Goal: Information Seeking & Learning: Check status

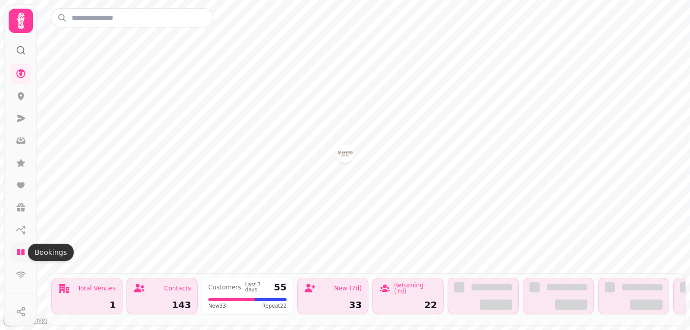
click at [23, 254] on icon at bounding box center [21, 253] width 8 height 6
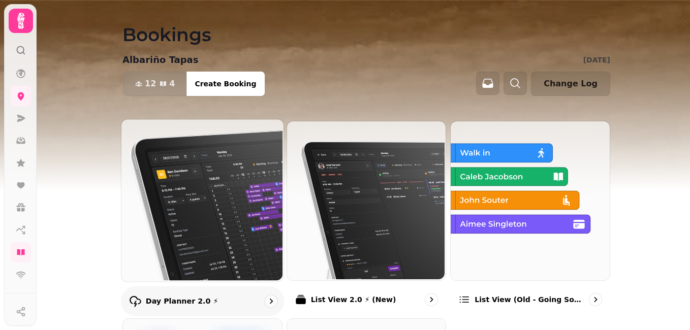
click at [195, 171] on img at bounding box center [201, 199] width 162 height 162
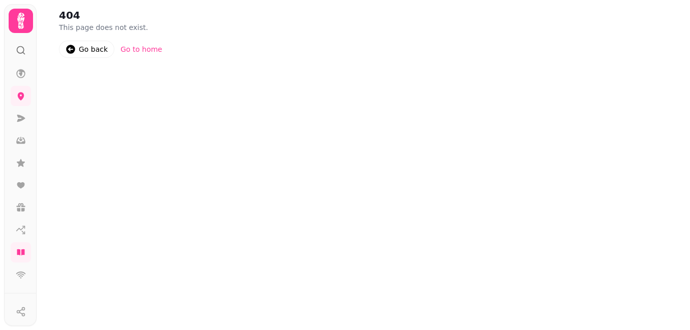
click at [76, 51] on link "Go back" at bounding box center [86, 49] width 55 height 17
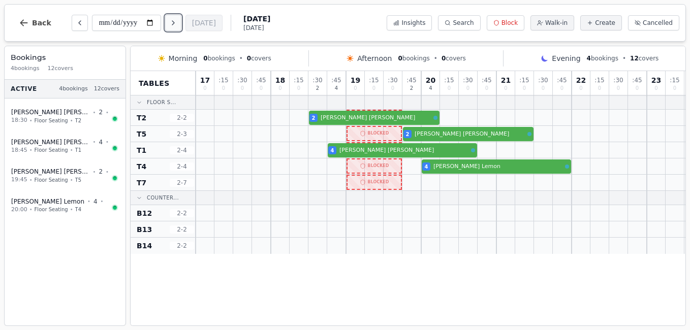
click at [177, 22] on icon "Next day" at bounding box center [173, 23] width 8 height 8
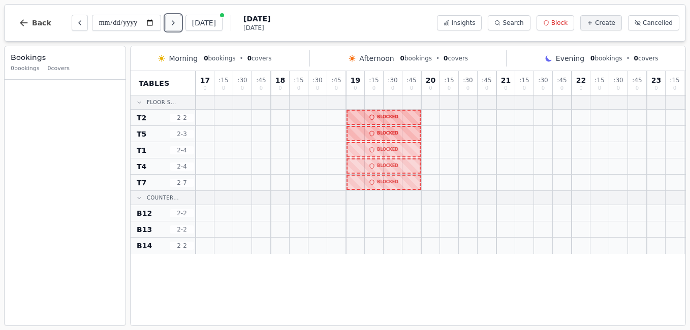
click at [177, 22] on icon "Next day" at bounding box center [173, 23] width 8 height 8
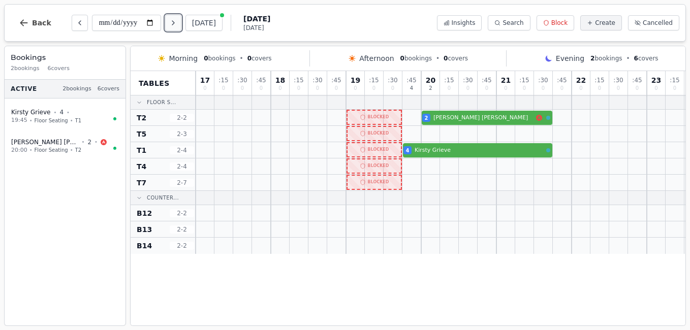
click at [177, 22] on icon "Next day" at bounding box center [173, 23] width 8 height 8
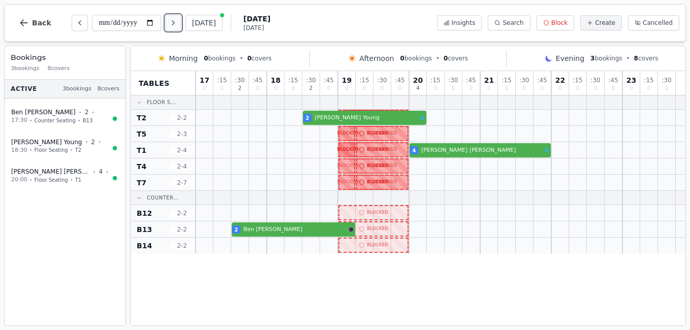
click at [177, 22] on icon "Next day" at bounding box center [173, 23] width 8 height 8
type input "**********"
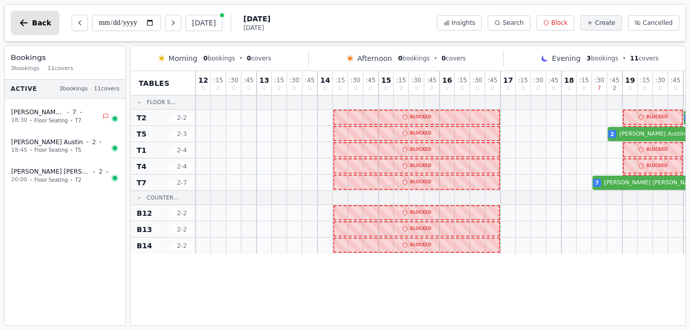
click at [37, 26] on span "Back" at bounding box center [41, 22] width 19 height 7
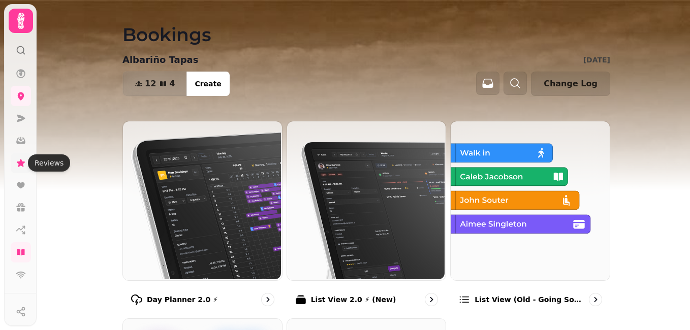
click at [21, 164] on icon at bounding box center [21, 163] width 8 height 8
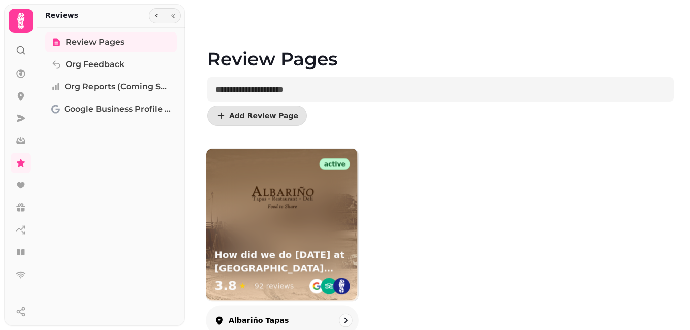
click at [304, 245] on div "How did we do [DATE] at [GEOGRAPHIC_DATA] tapas? 3.8 ★ 92 reviews" at bounding box center [282, 273] width 152 height 56
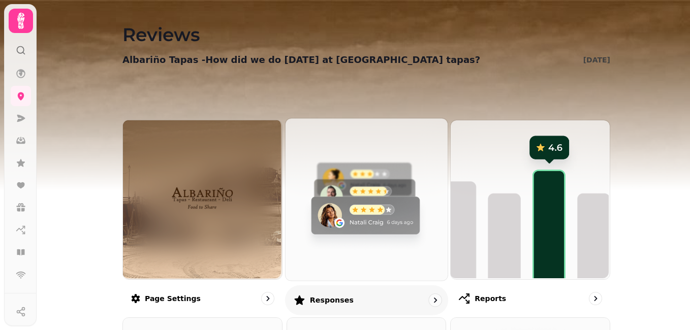
click at [308, 243] on img at bounding box center [365, 198] width 162 height 162
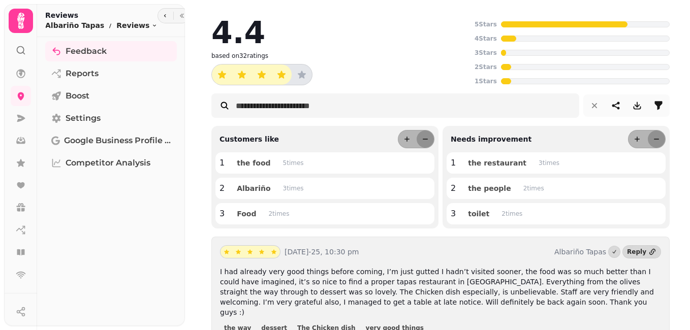
click at [308, 243] on div "[DATE]-25, 10:30 pm [PERSON_NAME] Reply I had already very good things before c…" at bounding box center [440, 300] width 459 height 126
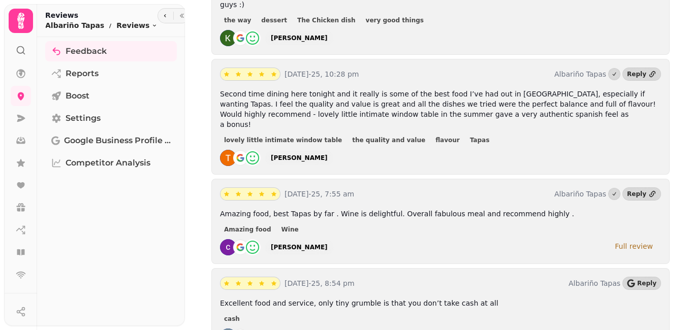
scroll to position [325, 0]
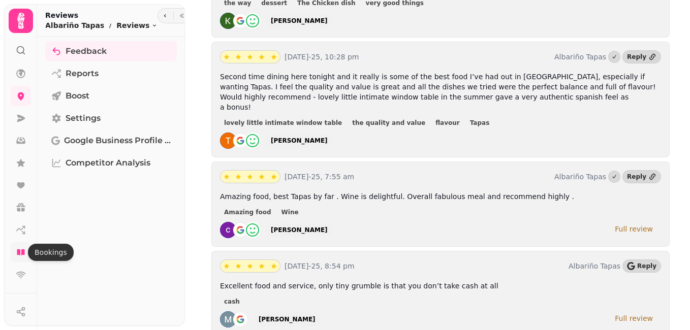
click at [20, 252] on icon at bounding box center [21, 253] width 8 height 6
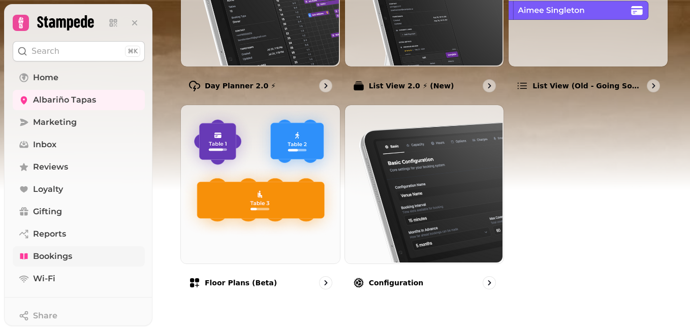
scroll to position [214, 0]
click at [13, 247] on link "Bookings" at bounding box center [79, 257] width 132 height 20
click at [22, 170] on icon at bounding box center [24, 167] width 8 height 8
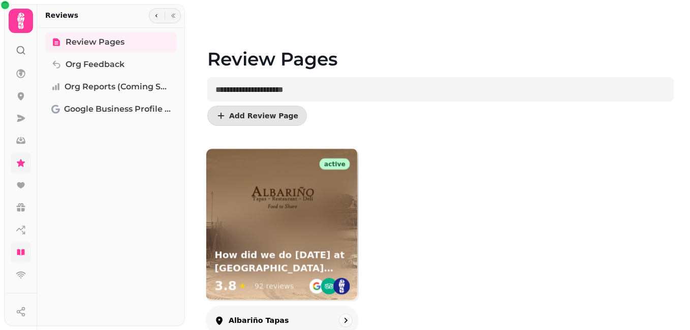
click at [245, 224] on div at bounding box center [282, 190] width 152 height 83
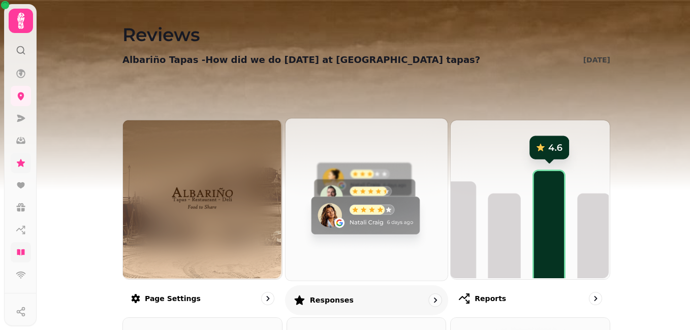
click at [348, 247] on img at bounding box center [365, 198] width 162 height 162
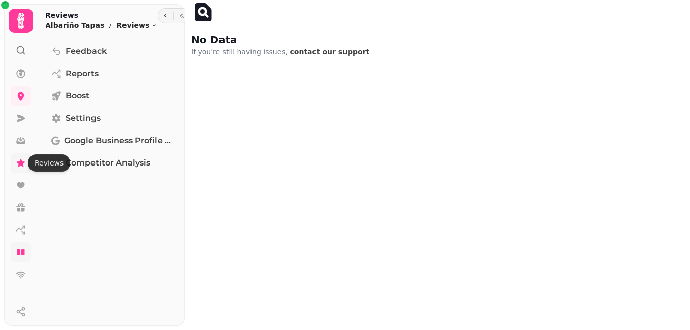
click at [22, 167] on icon at bounding box center [21, 163] width 10 height 10
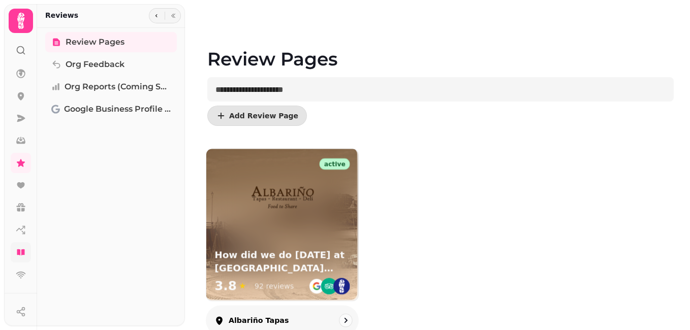
click at [268, 288] on div "92 reviews" at bounding box center [274, 287] width 39 height 10
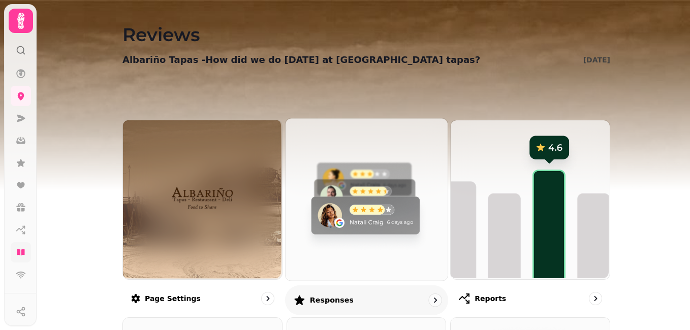
click at [359, 265] on img at bounding box center [365, 198] width 162 height 162
